Goal: Information Seeking & Learning: Check status

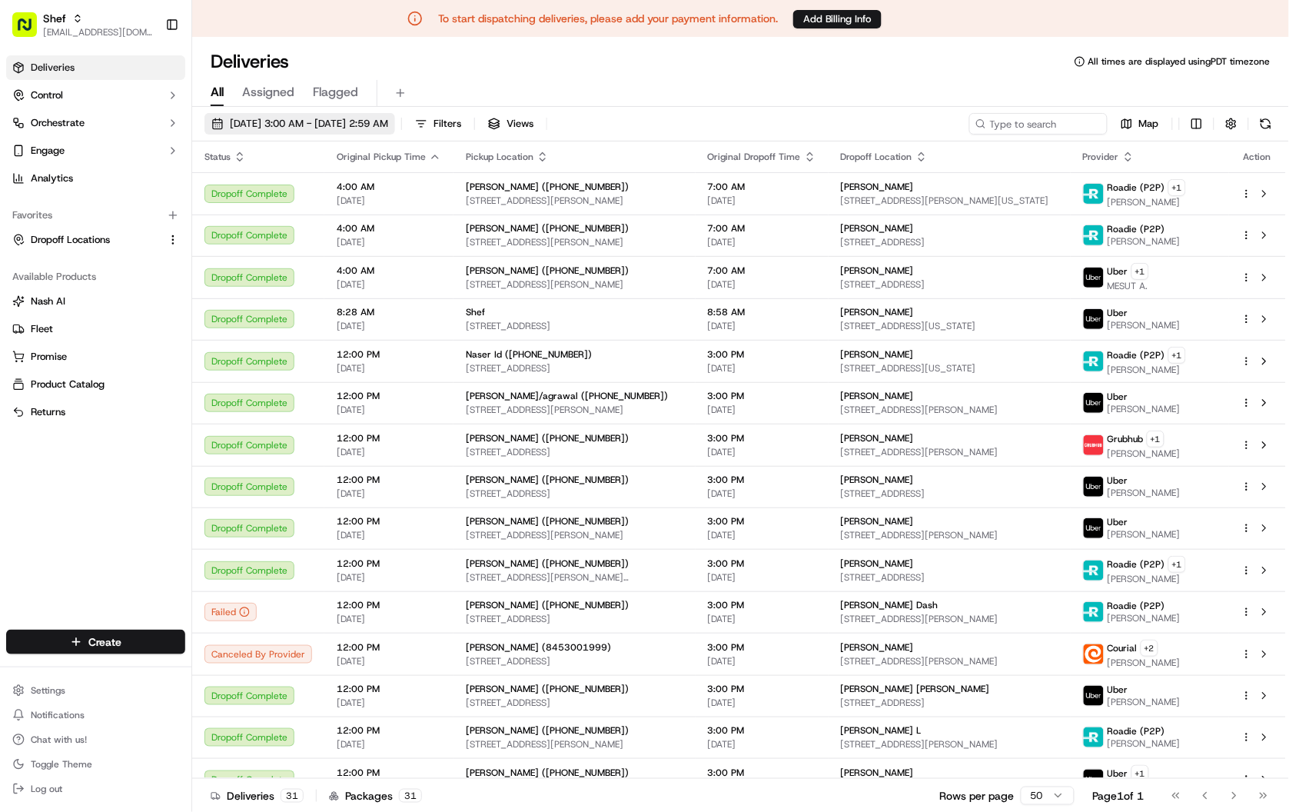
click at [383, 121] on span "[DATE] 3:00 AM - [DATE] 2:59 AM" at bounding box center [309, 124] width 158 height 14
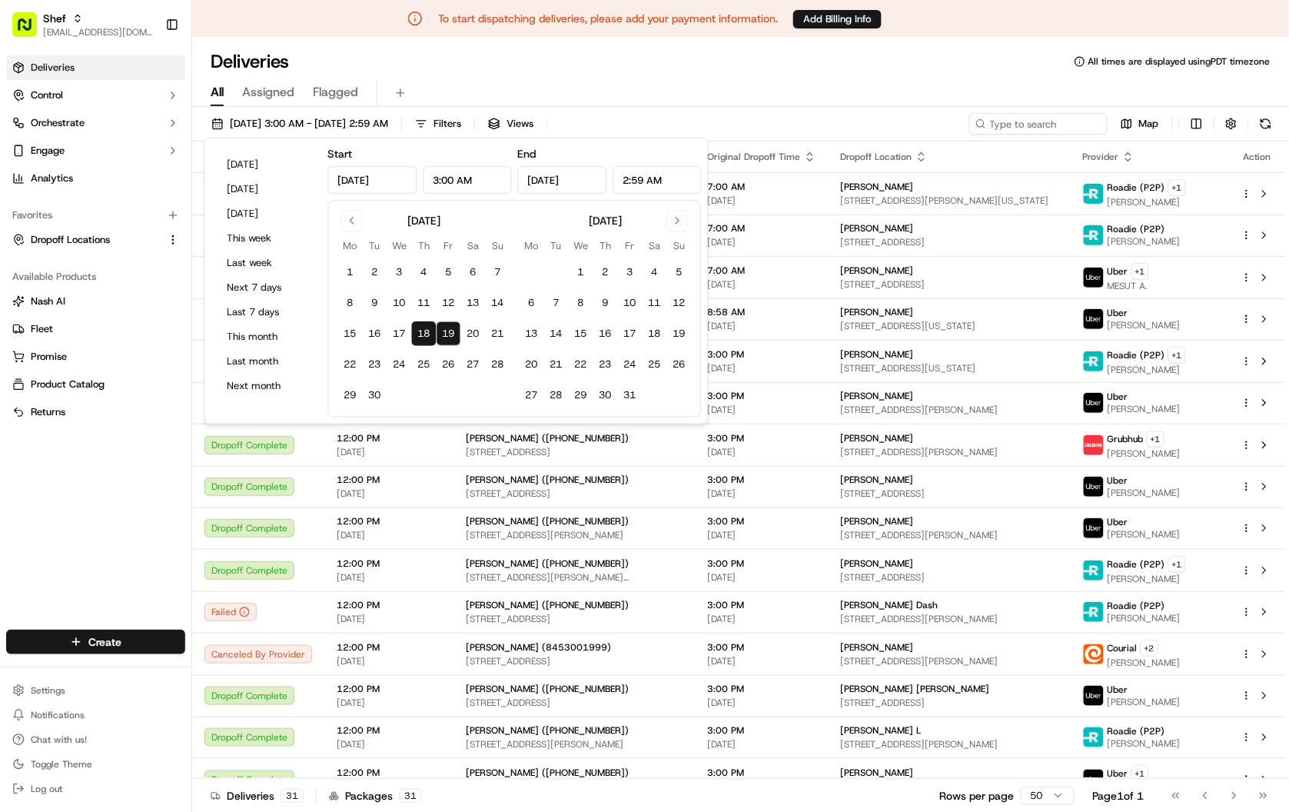
click at [450, 334] on button "19" at bounding box center [448, 333] width 25 height 25
type input "[DATE]"
type input "12:00 AM"
type input "11:59 PM"
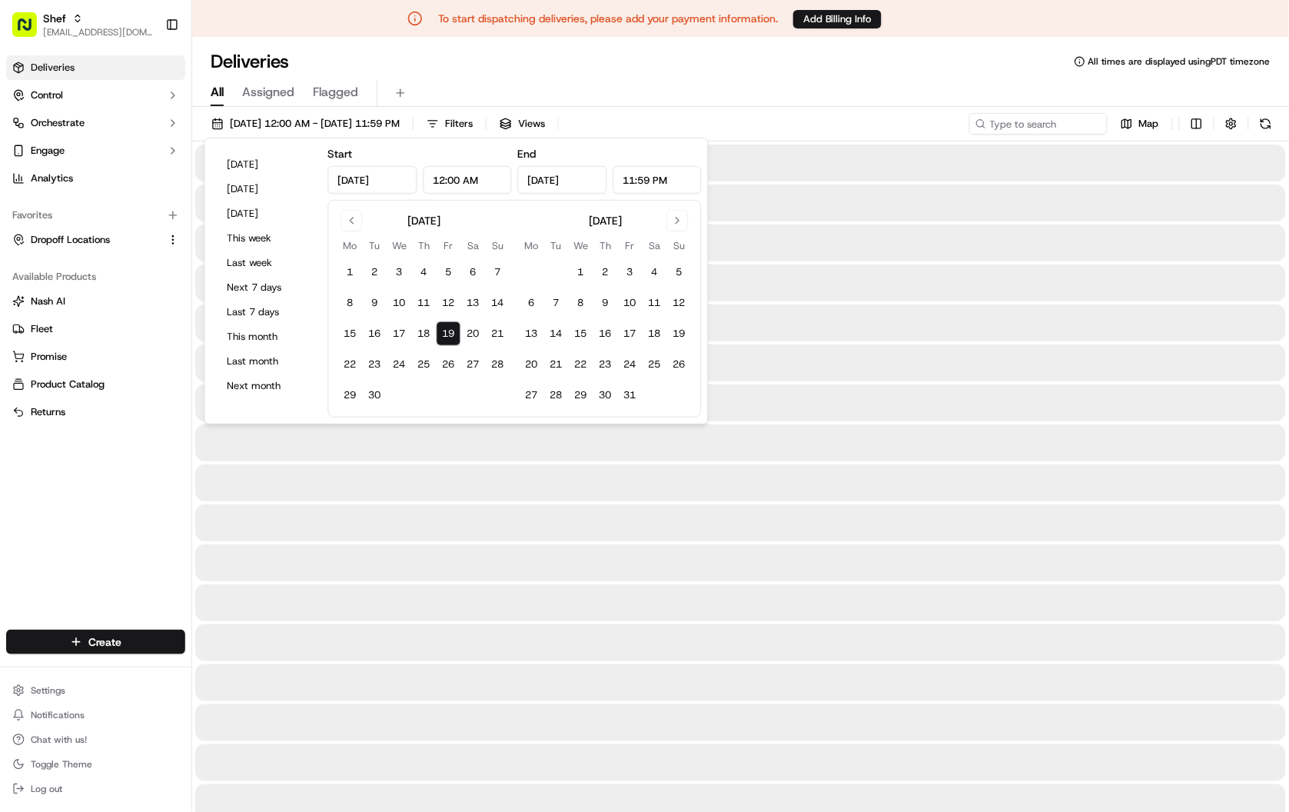
click at [861, 74] on div "All Assigned Flagged" at bounding box center [740, 90] width 1097 height 33
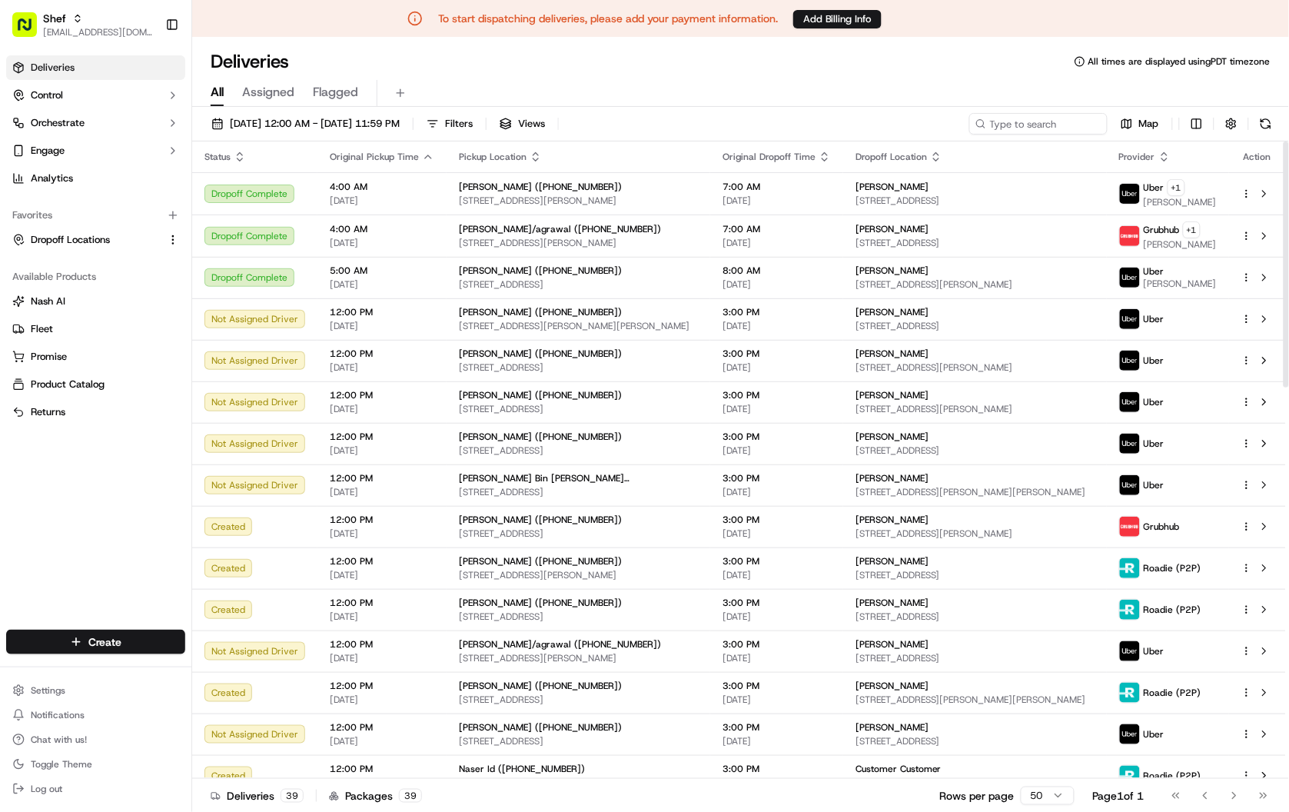
click at [884, 82] on div "All Assigned Flagged" at bounding box center [740, 93] width 1097 height 27
click at [849, 81] on div "All Assigned Flagged" at bounding box center [740, 93] width 1097 height 27
click at [679, 80] on div "All Assigned Flagged" at bounding box center [740, 93] width 1097 height 27
